Goal: Navigation & Orientation: Find specific page/section

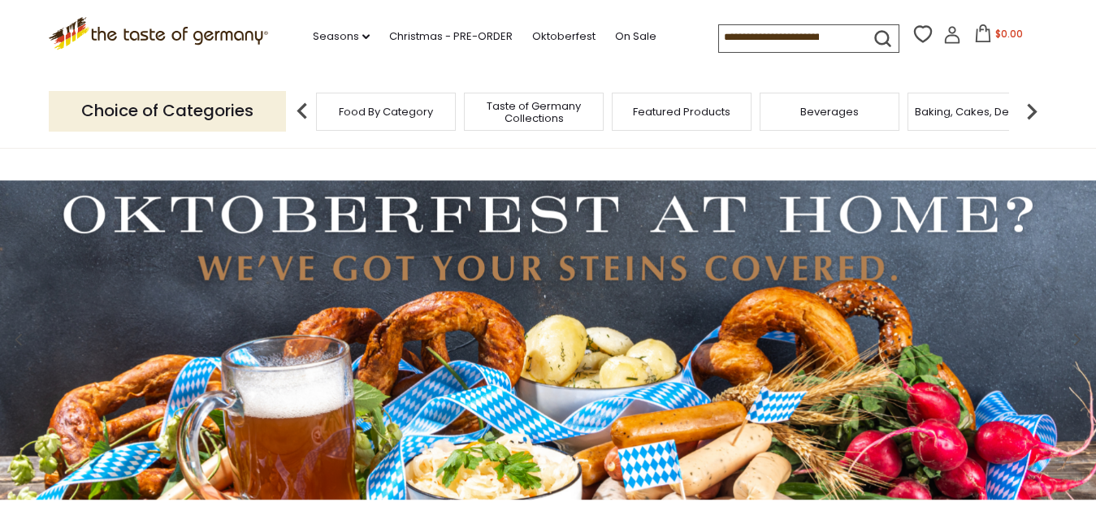
click at [829, 113] on span "Beverages" at bounding box center [830, 112] width 59 height 12
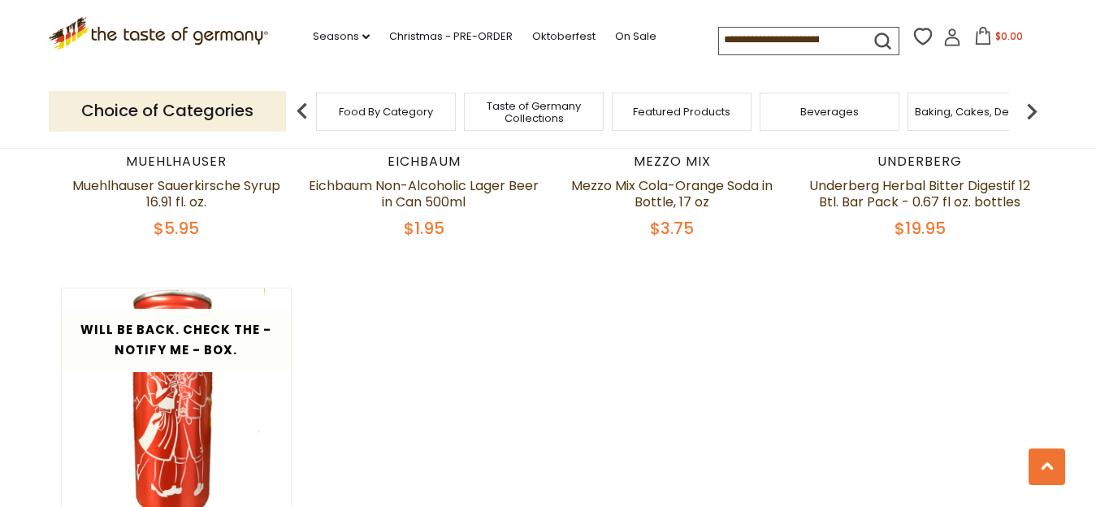
scroll to position [3150, 0]
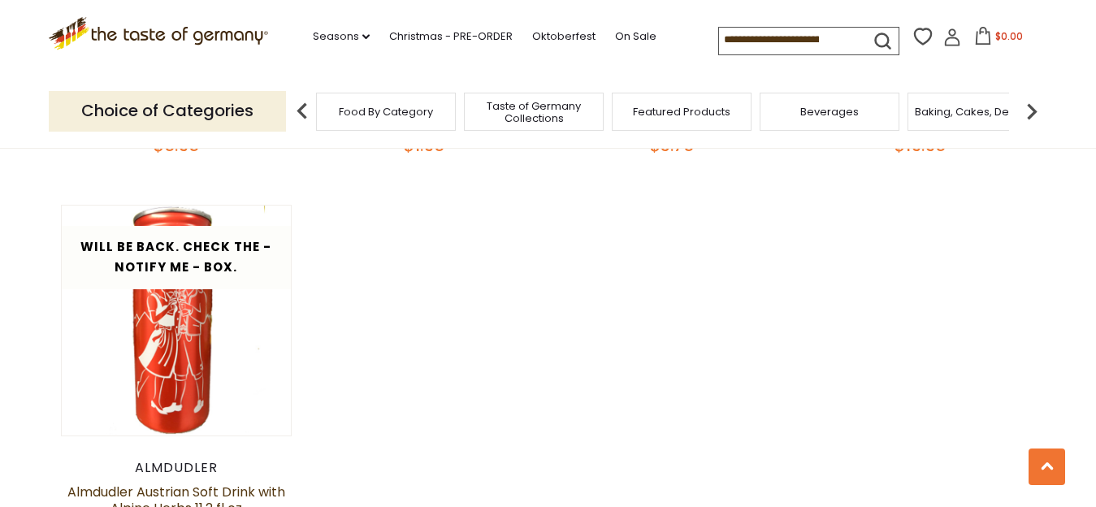
click at [364, 108] on span "Food By Category" at bounding box center [386, 112] width 94 height 12
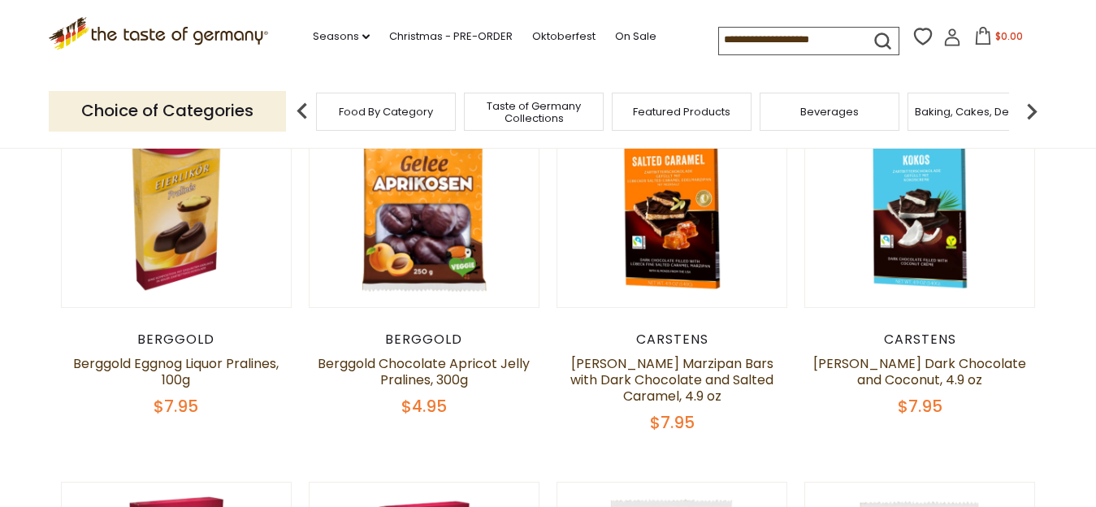
scroll to position [166, 0]
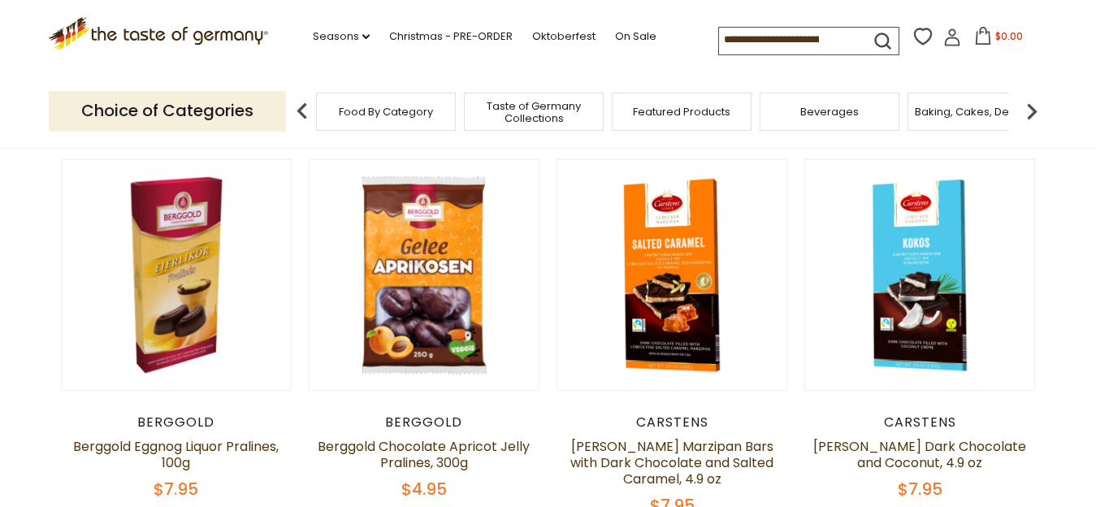
click at [1035, 108] on img at bounding box center [1032, 111] width 33 height 33
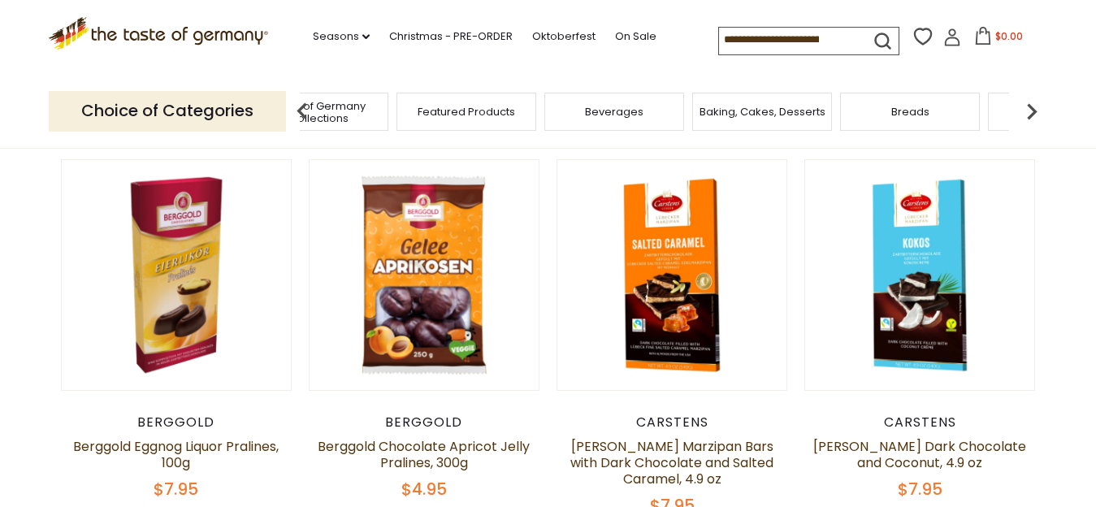
click at [1035, 108] on img at bounding box center [1032, 111] width 33 height 33
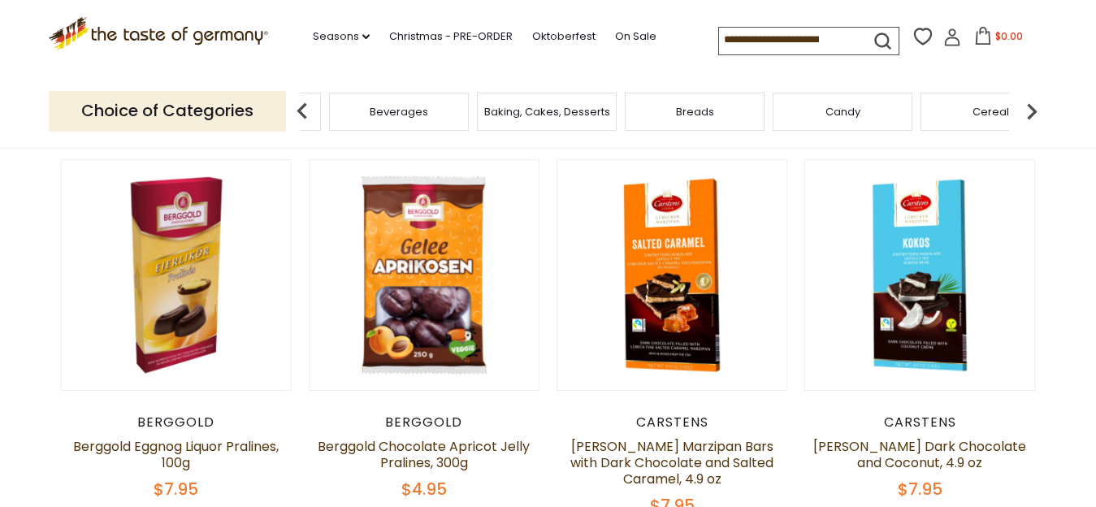
click at [1035, 108] on img at bounding box center [1032, 111] width 33 height 33
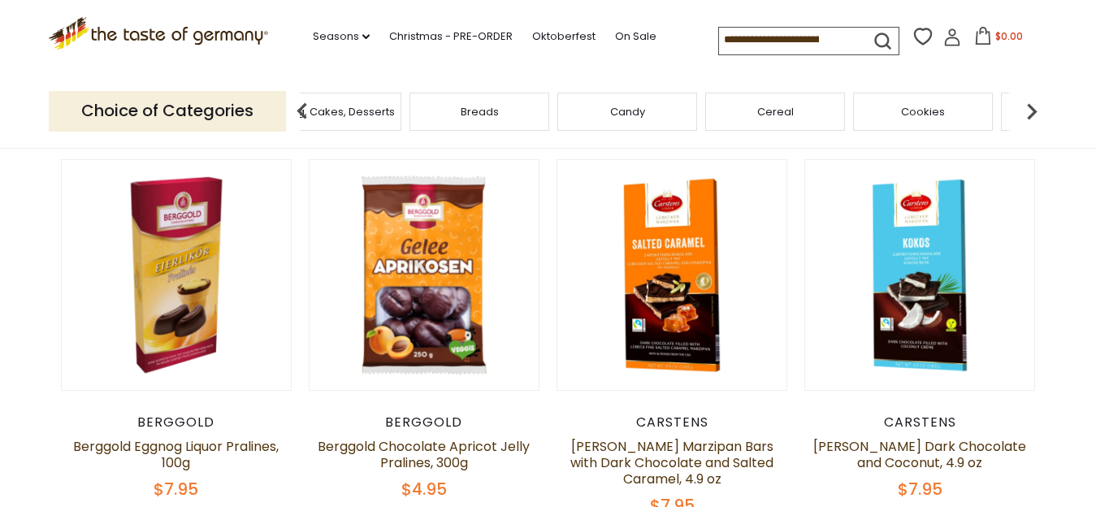
click at [1035, 108] on img at bounding box center [1032, 111] width 33 height 33
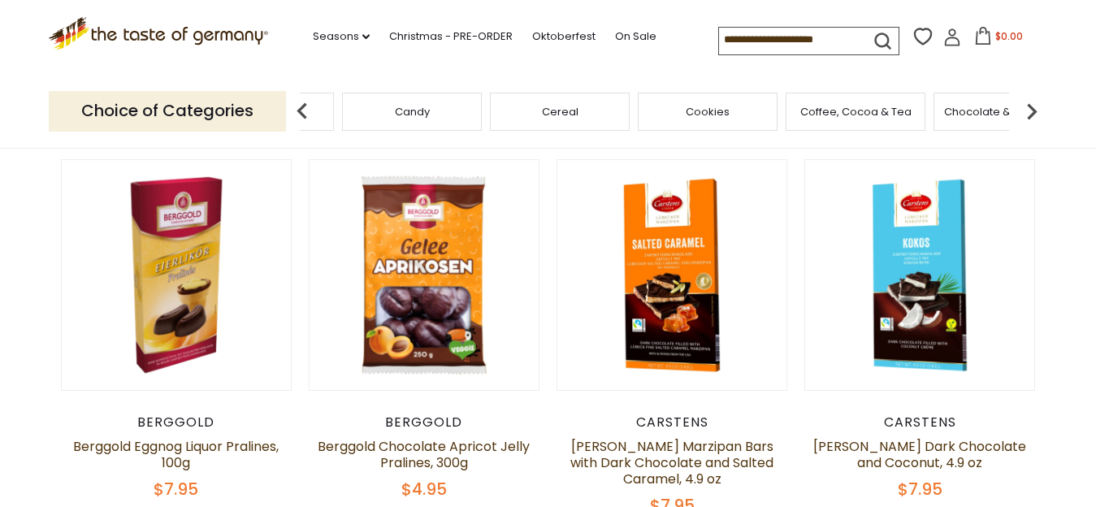
click at [1035, 108] on img at bounding box center [1032, 111] width 33 height 33
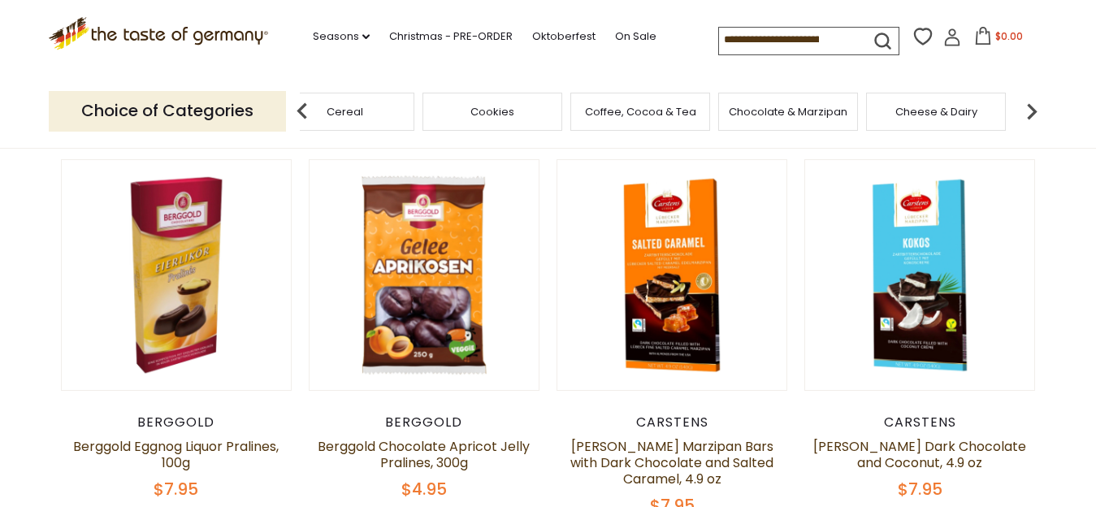
click at [1035, 108] on img at bounding box center [1032, 111] width 33 height 33
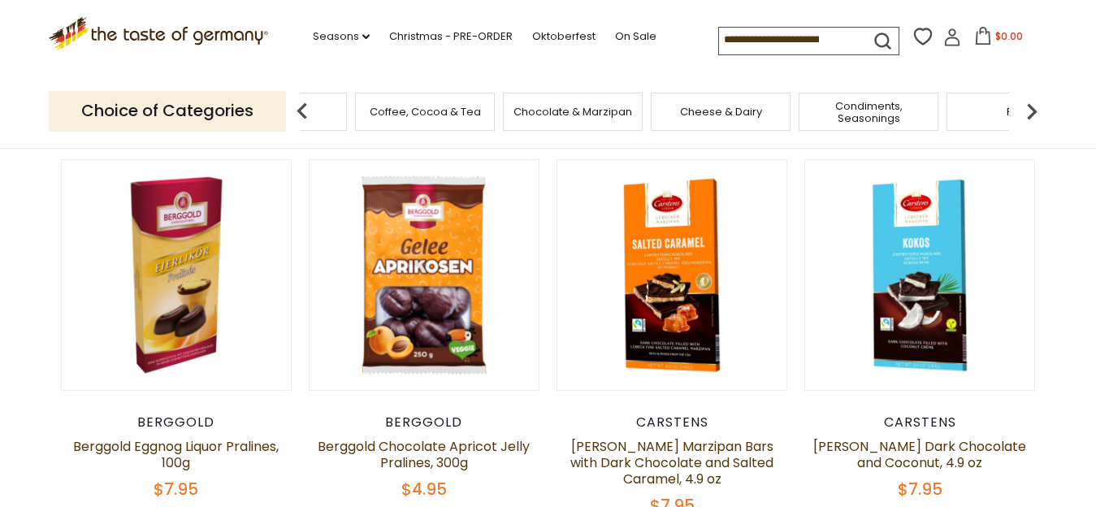
click at [1035, 108] on img at bounding box center [1032, 111] width 33 height 33
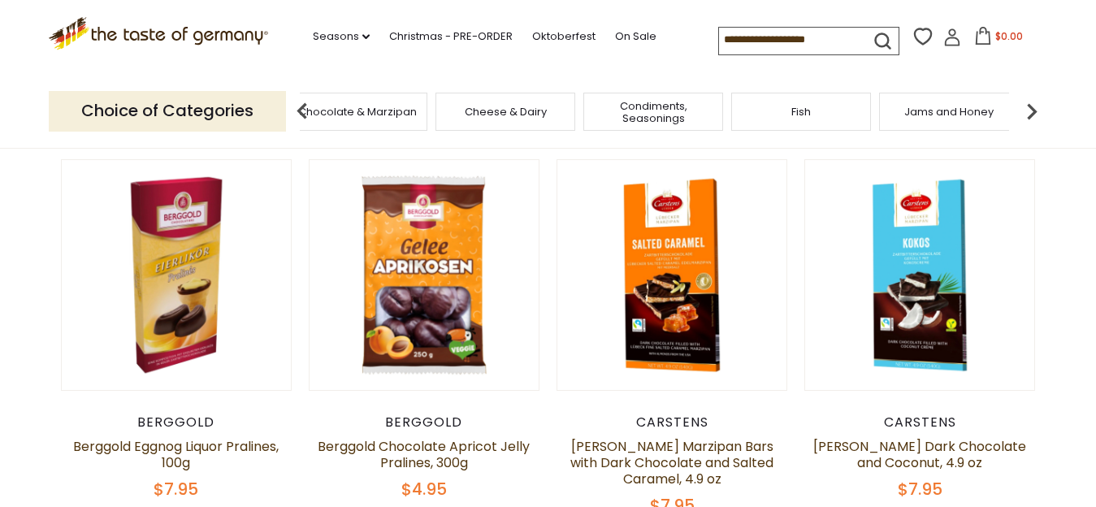
click at [1035, 108] on img at bounding box center [1032, 111] width 33 height 33
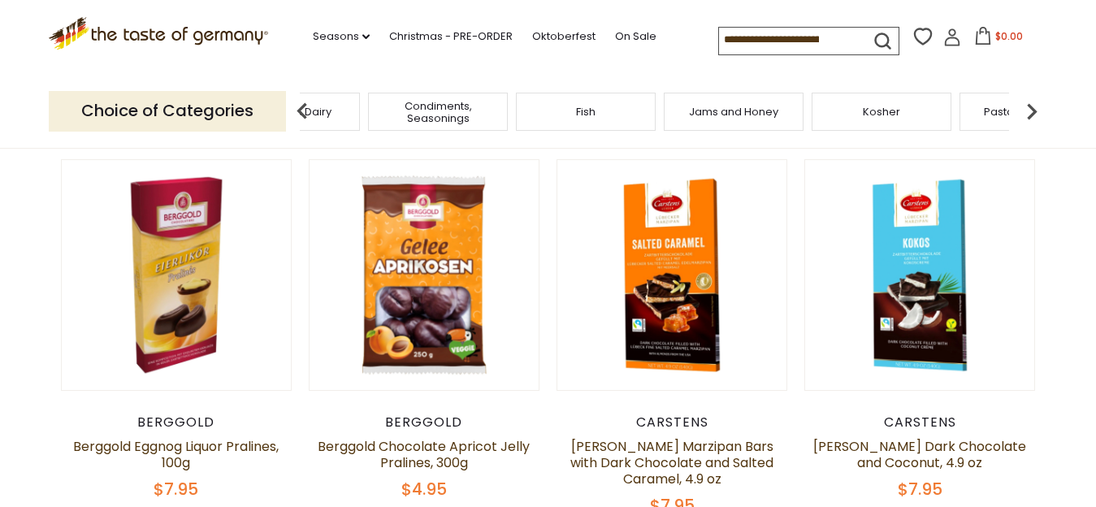
click at [1035, 108] on img at bounding box center [1032, 111] width 33 height 33
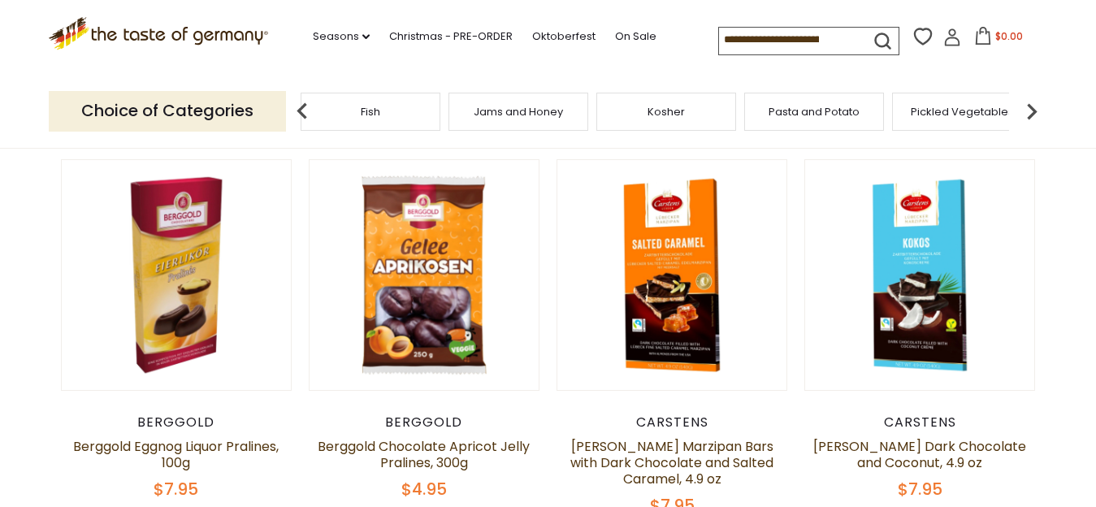
click at [1035, 108] on img at bounding box center [1032, 111] width 33 height 33
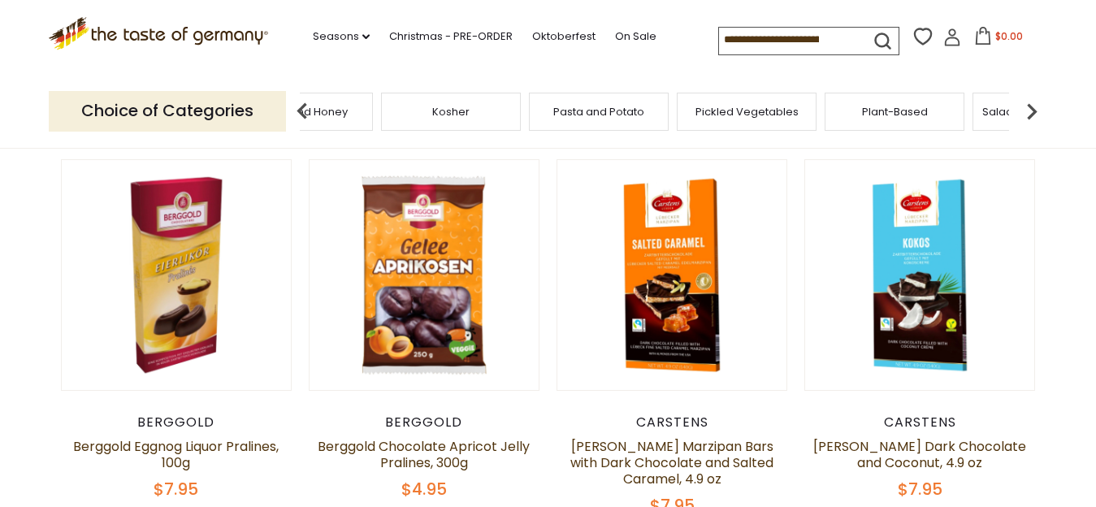
click at [1035, 108] on img at bounding box center [1032, 111] width 33 height 33
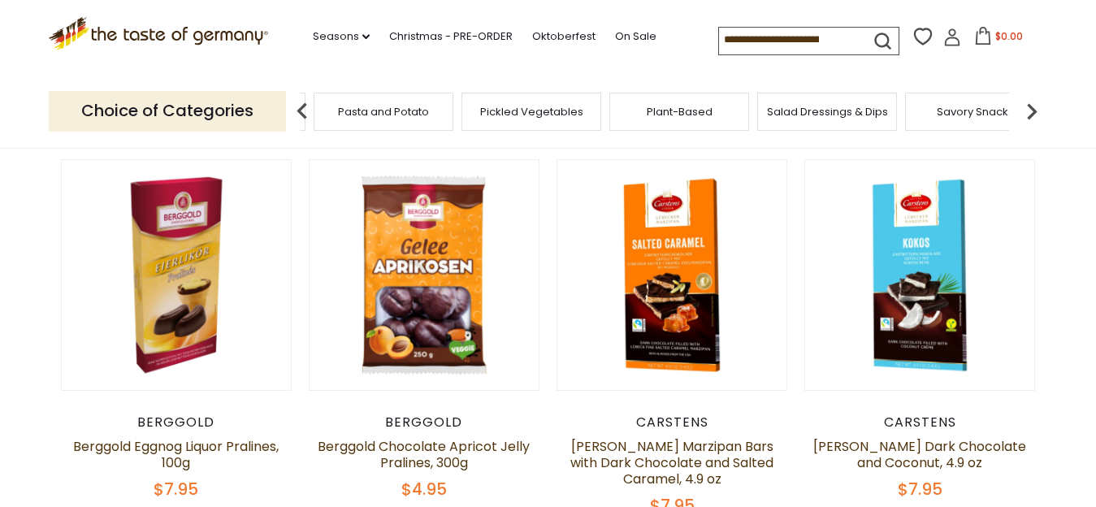
click at [1035, 108] on img at bounding box center [1032, 111] width 33 height 33
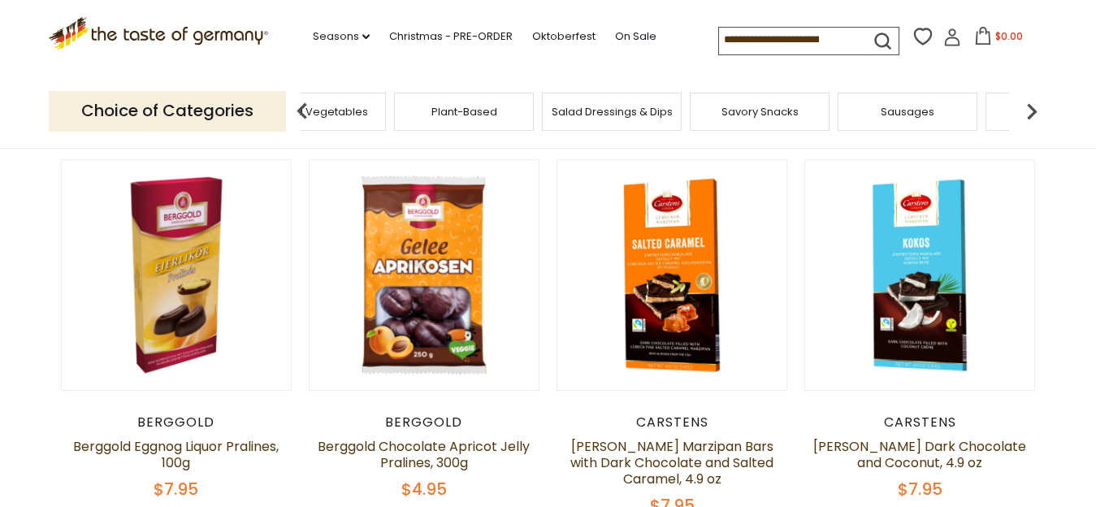
click at [910, 110] on span "Sausages" at bounding box center [908, 112] width 54 height 12
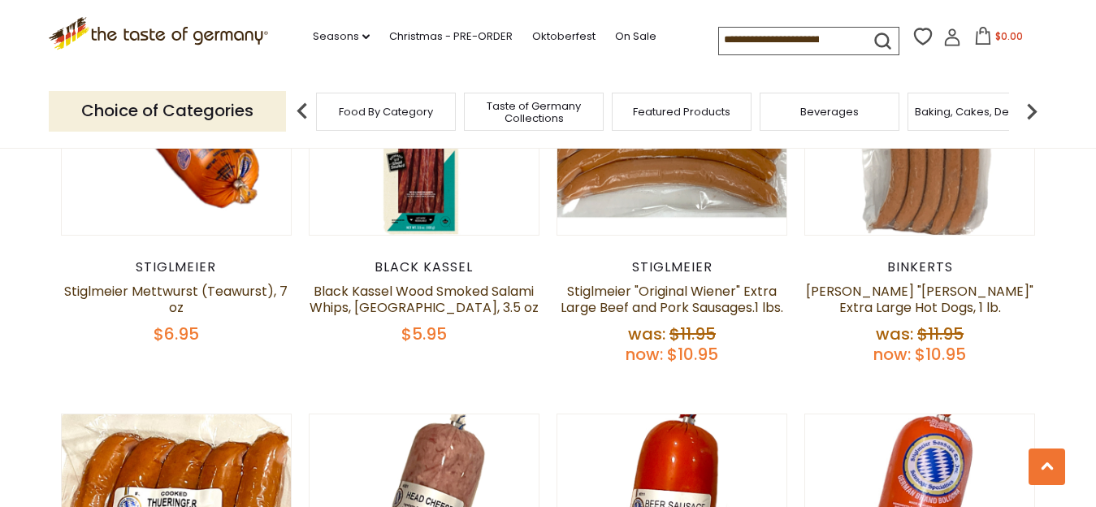
scroll to position [3233, 0]
